Goal: Task Accomplishment & Management: Manage account settings

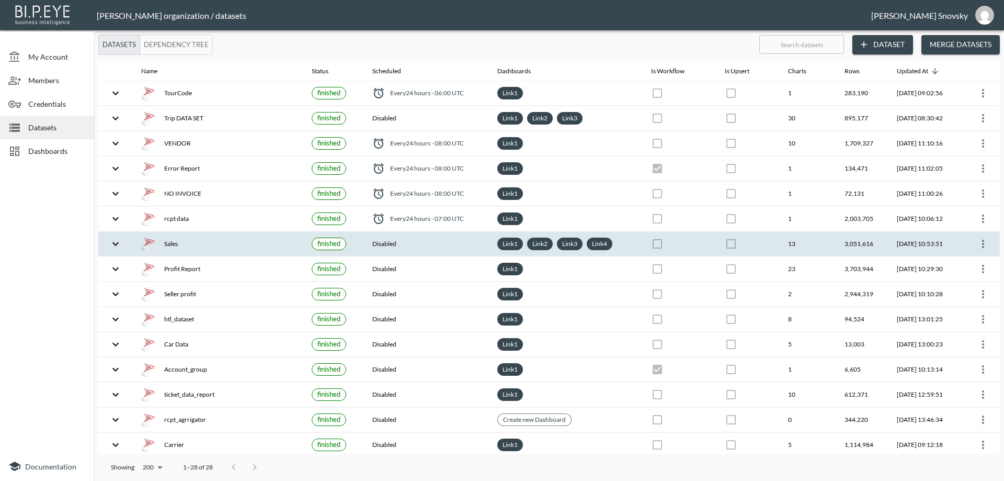
click at [223, 240] on div "Sales" at bounding box center [218, 243] width 154 height 15
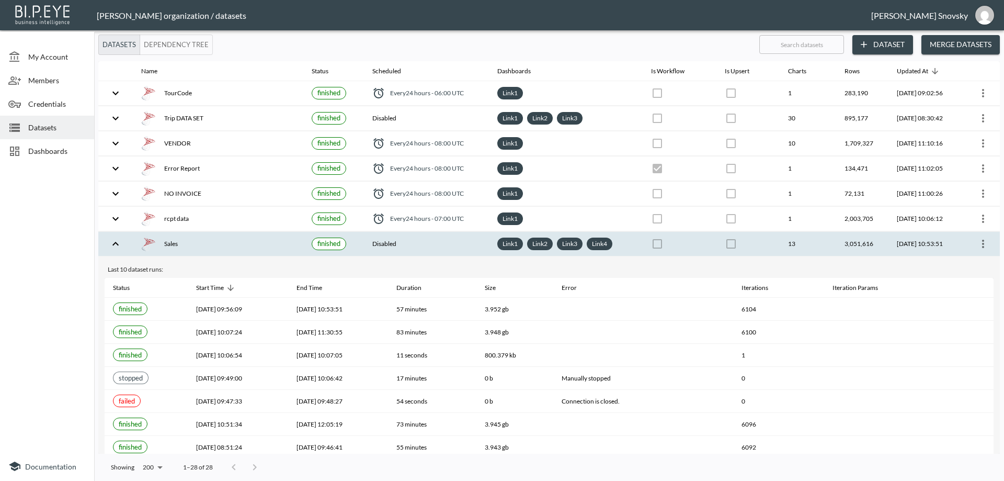
click at [982, 248] on icon "more" at bounding box center [983, 243] width 13 height 13
click at [976, 259] on p "Edit Data Pipeline" at bounding box center [951, 264] width 65 height 13
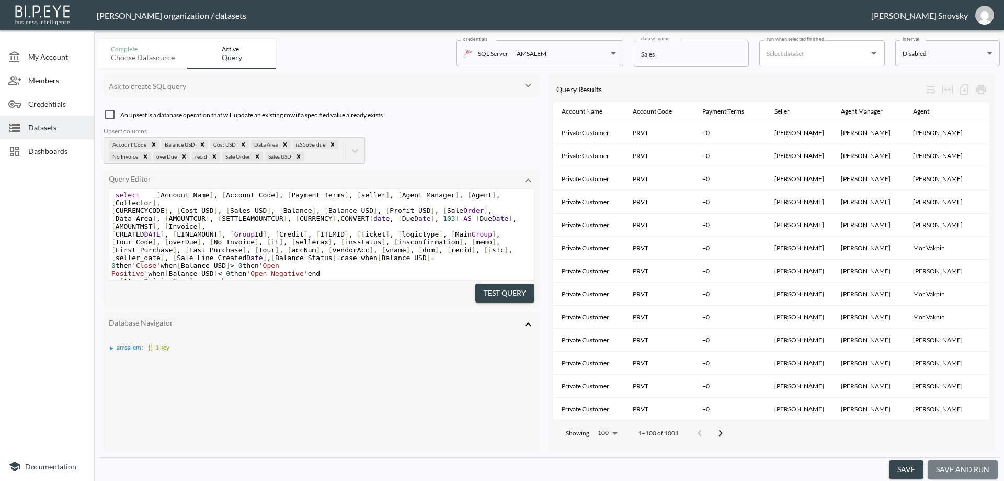
click at [974, 472] on button "save and run" at bounding box center [963, 469] width 70 height 19
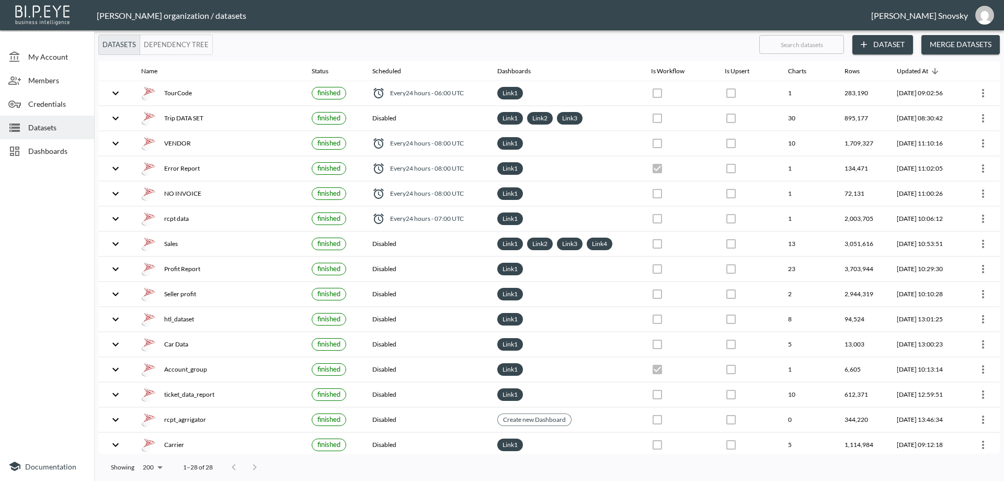
checkbox input "false"
checkbox input "true"
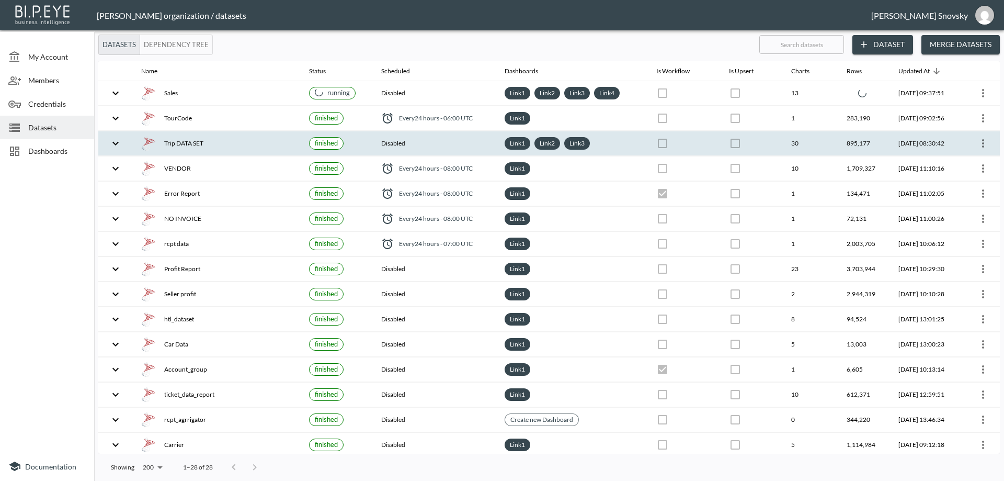
click at [979, 144] on icon "more" at bounding box center [983, 143] width 13 height 13
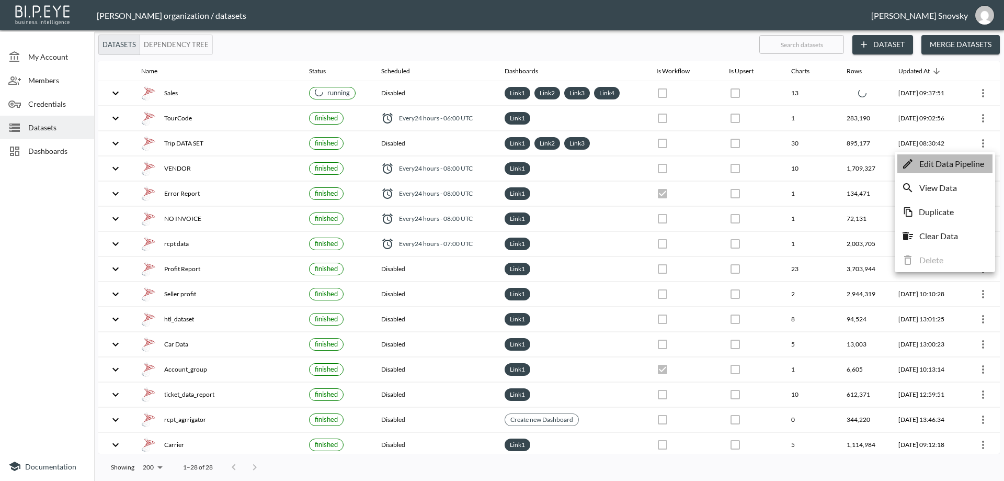
click at [979, 162] on p "Edit Data Pipeline" at bounding box center [951, 163] width 65 height 13
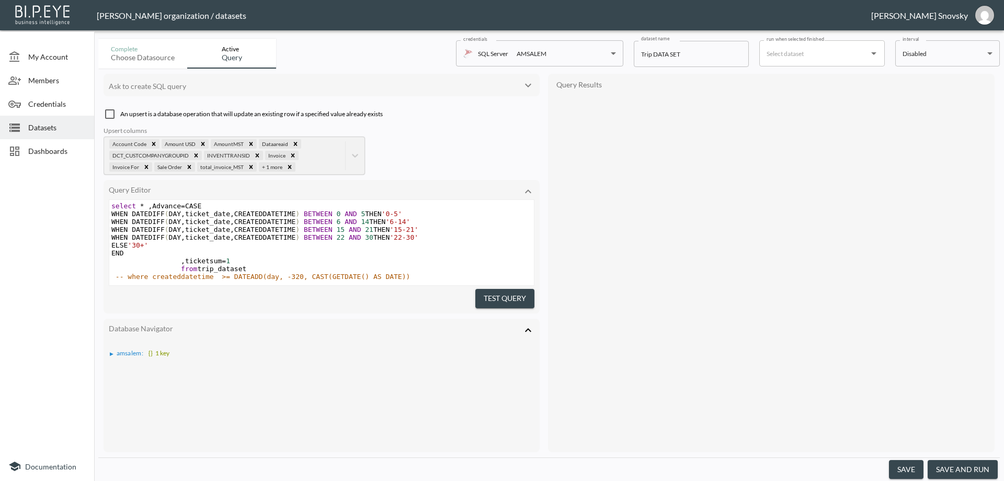
click at [957, 466] on button "save and run" at bounding box center [963, 469] width 70 height 19
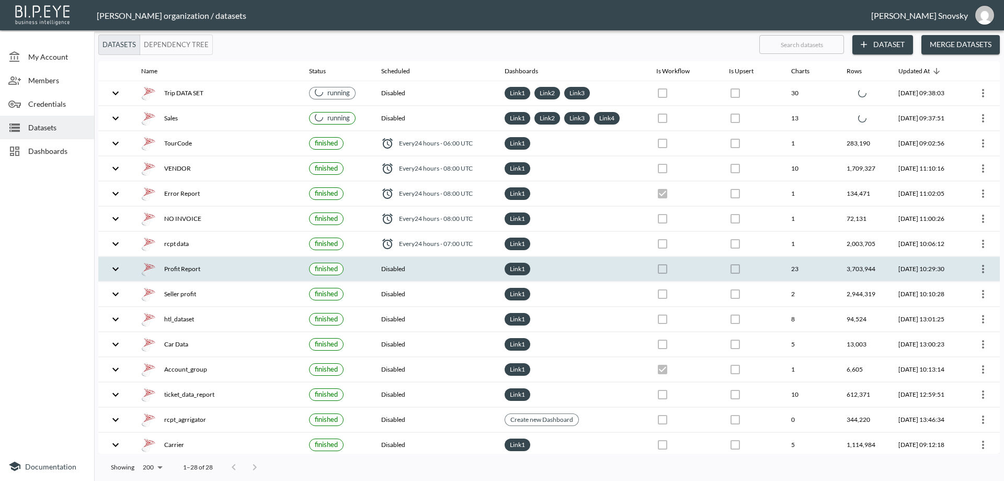
click at [301, 270] on th "finished" at bounding box center [337, 269] width 72 height 25
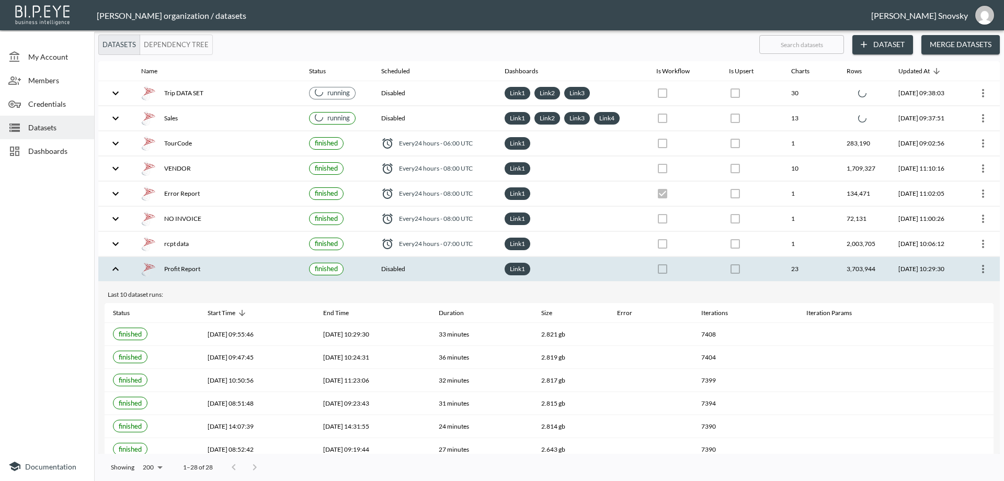
click at [981, 270] on icon "more" at bounding box center [983, 269] width 13 height 13
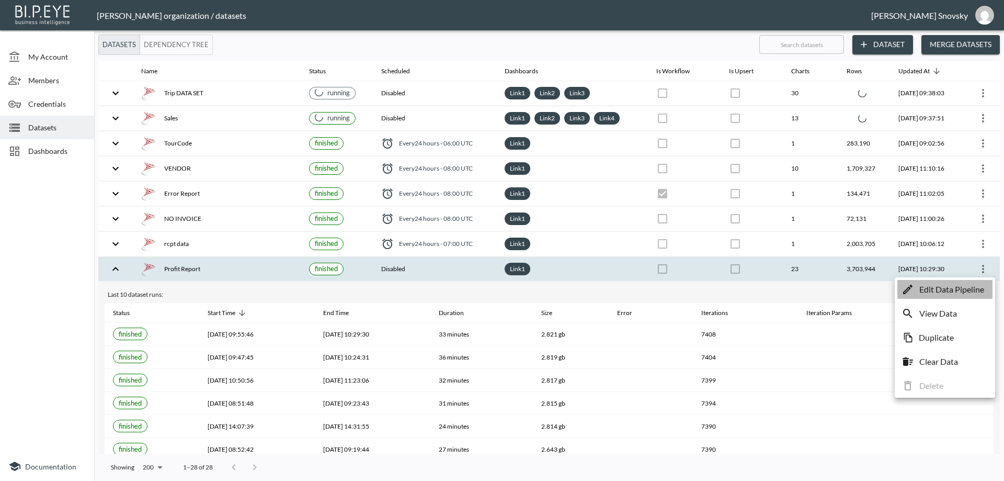
click at [965, 286] on p "Edit Data Pipeline" at bounding box center [951, 289] width 65 height 13
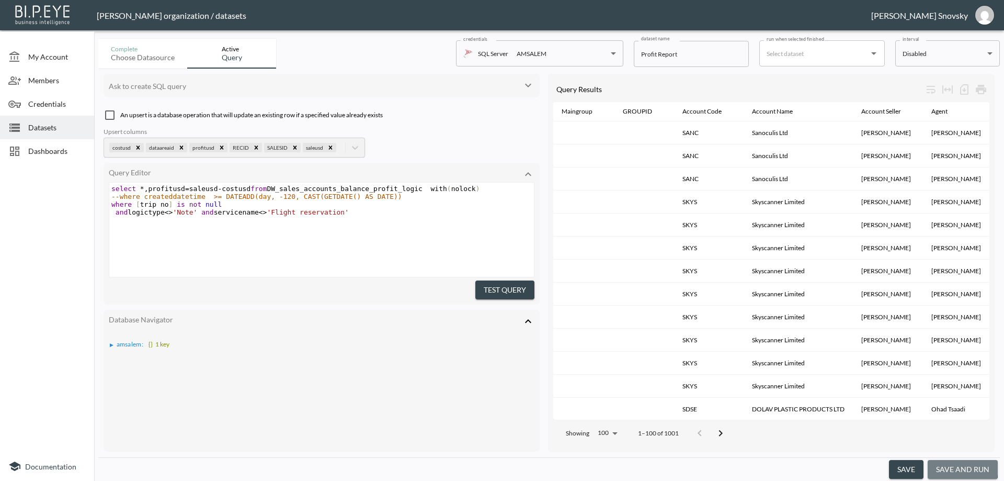
click at [945, 466] on button "save and run" at bounding box center [963, 469] width 70 height 19
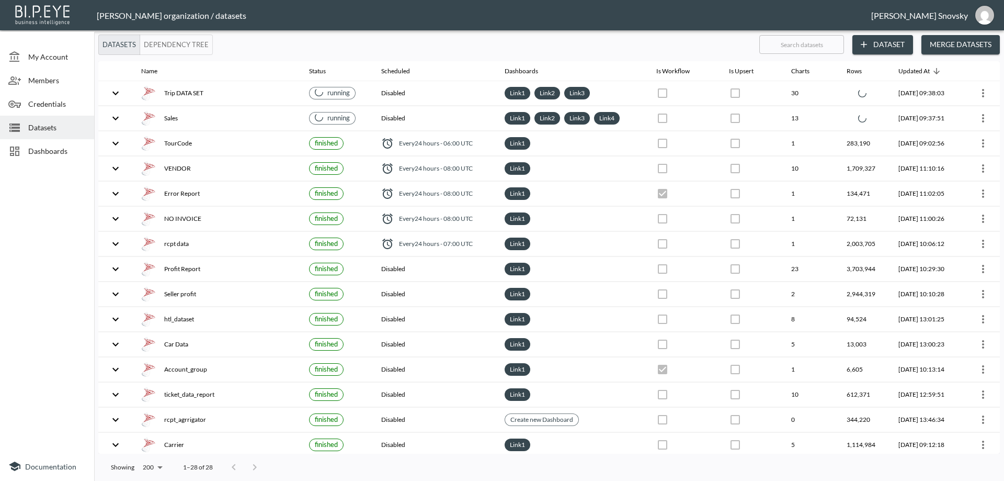
checkbox input "false"
checkbox input "true"
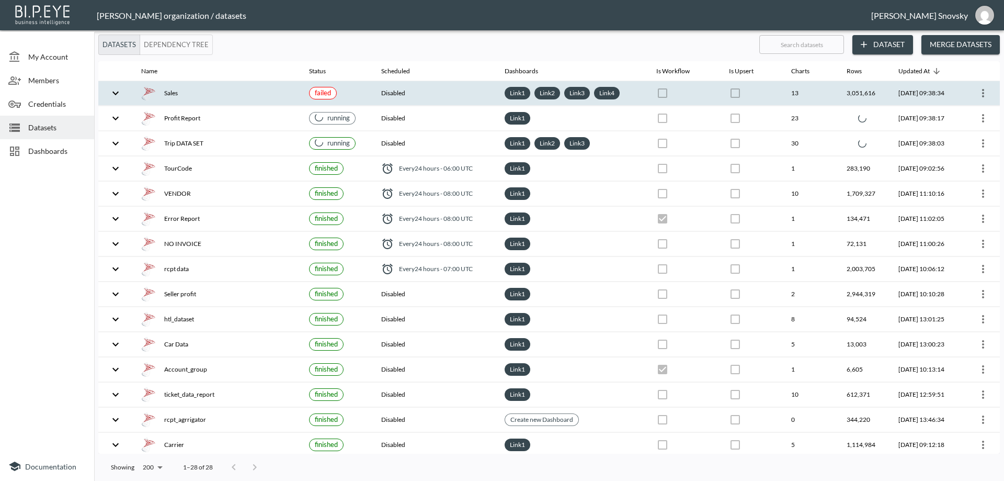
click at [431, 91] on th "Disabled" at bounding box center [434, 93] width 123 height 25
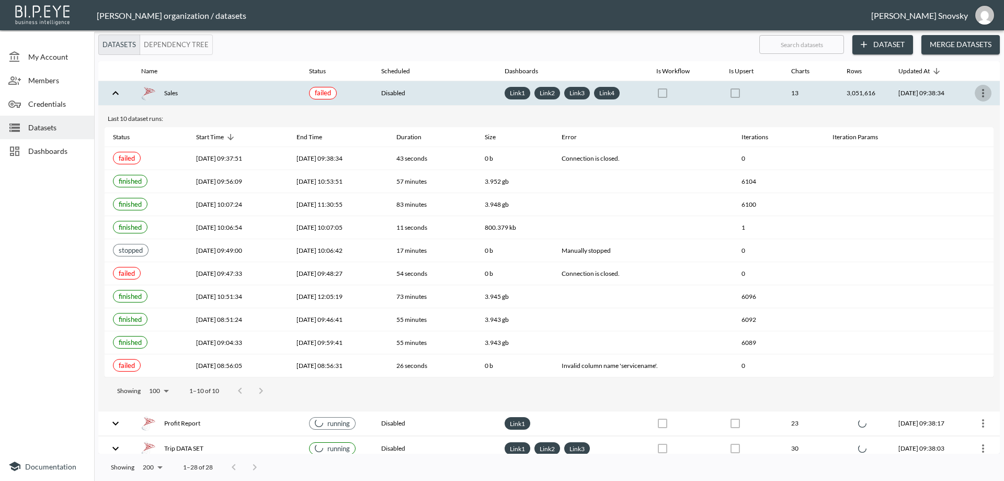
click at [978, 92] on icon "more" at bounding box center [983, 93] width 13 height 13
click at [974, 106] on li "Edit Data Pipeline" at bounding box center [944, 113] width 95 height 19
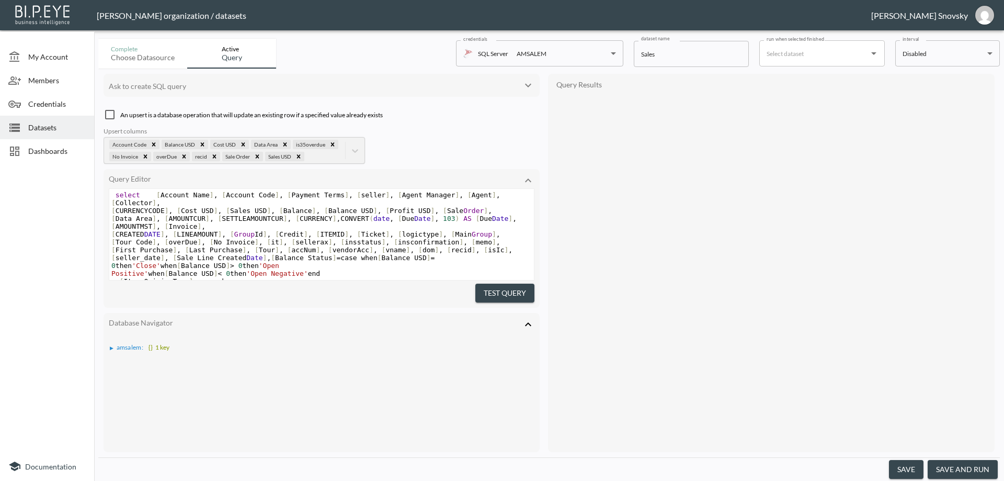
click at [965, 466] on button "save and run" at bounding box center [963, 469] width 70 height 19
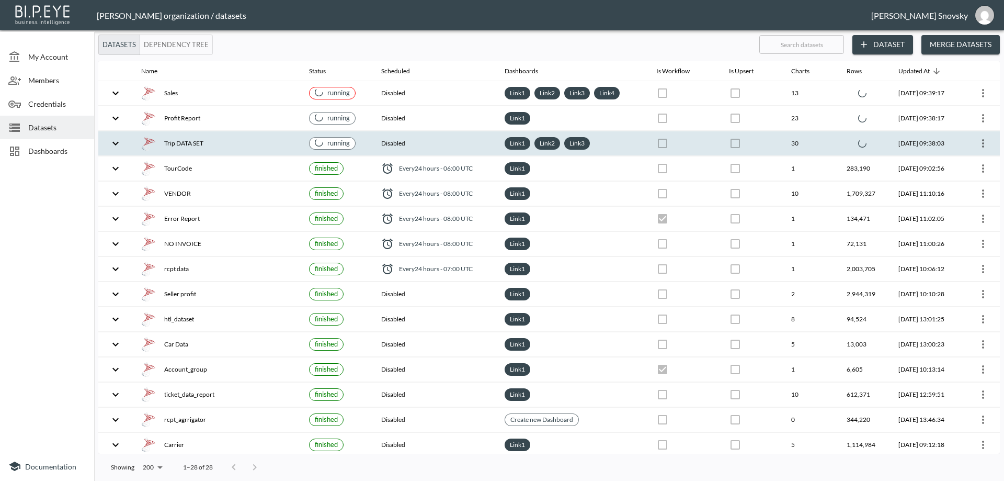
click at [244, 142] on div "Trip DATA SET" at bounding box center [216, 143] width 151 height 15
click at [230, 144] on div "Trip DATA SET" at bounding box center [216, 143] width 151 height 15
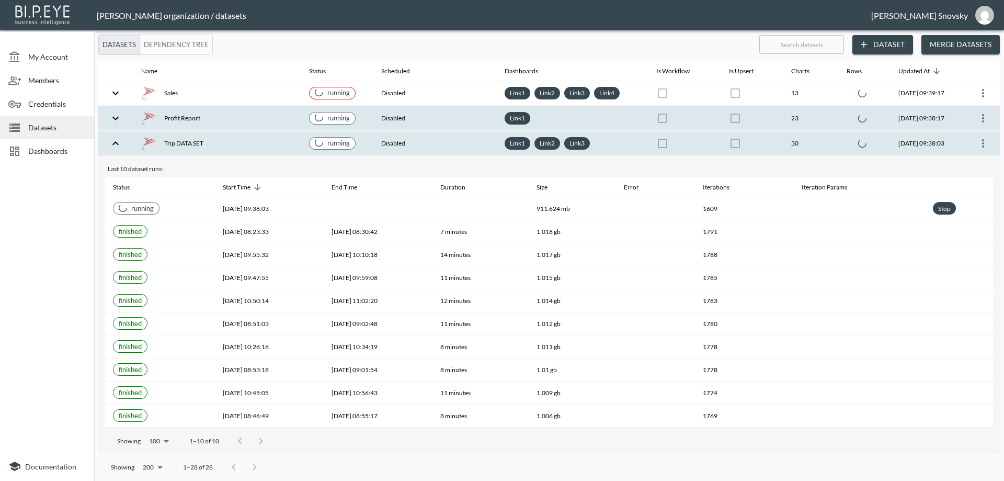
click at [255, 122] on div "Profit Report" at bounding box center [216, 118] width 151 height 15
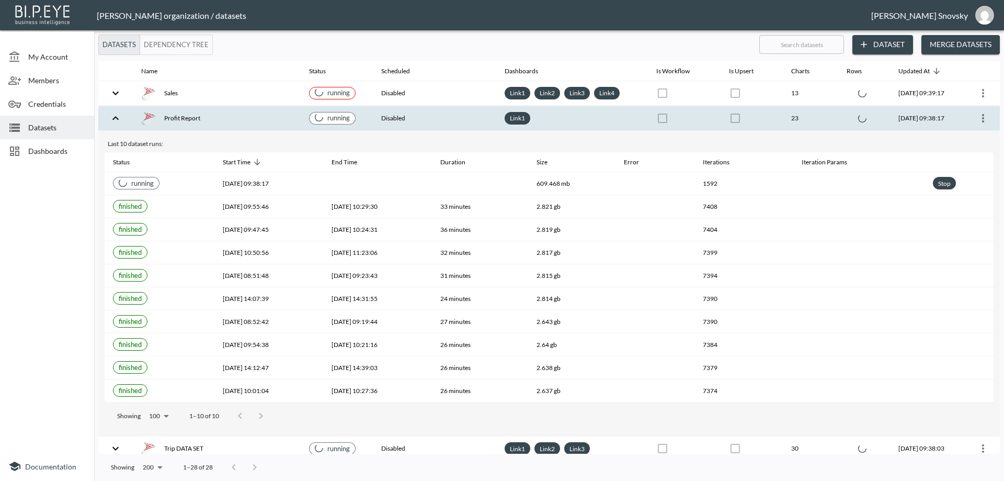
click at [250, 121] on div "Profit Report" at bounding box center [216, 118] width 151 height 15
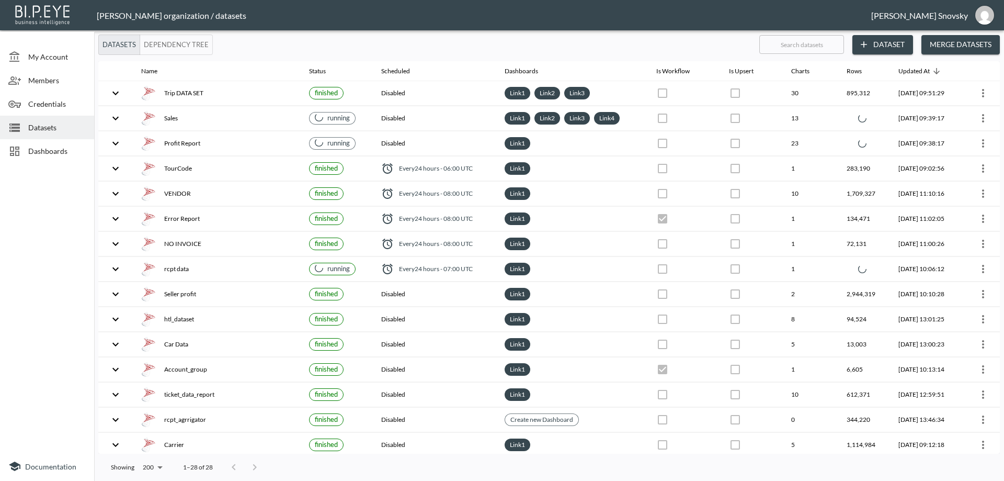
checkbox input "false"
checkbox input "true"
